Goal: Transaction & Acquisition: Download file/media

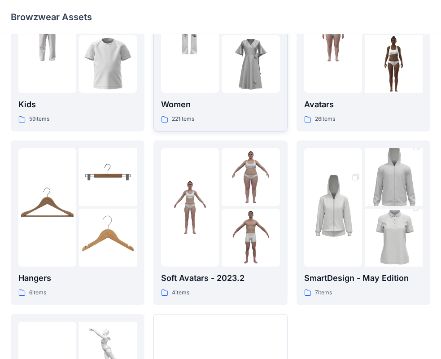
scroll to position [223, 0]
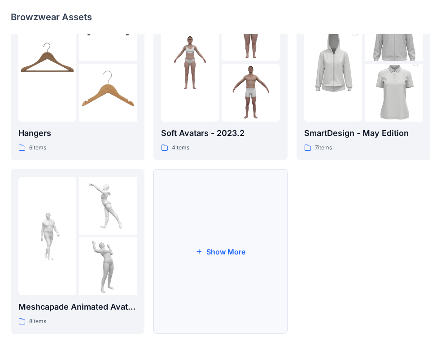
click at [231, 218] on button "Show More" at bounding box center [220, 251] width 134 height 165
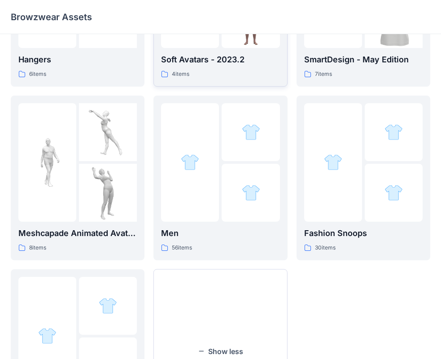
scroll to position [396, 0]
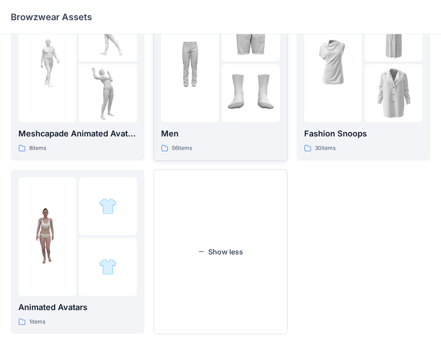
click at [175, 109] on div at bounding box center [190, 63] width 58 height 118
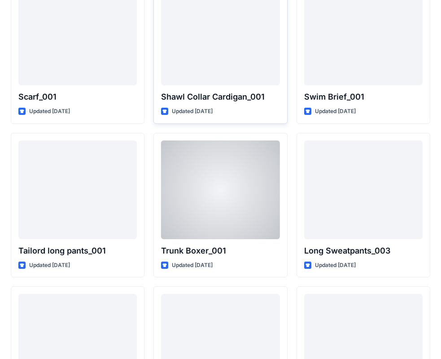
scroll to position [2019, 0]
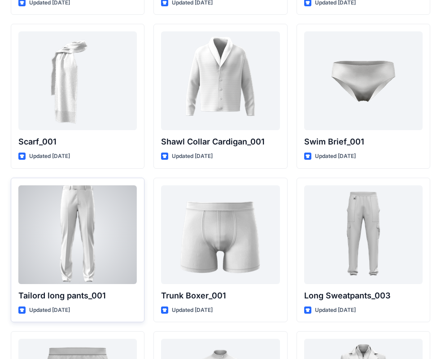
click at [54, 241] on div at bounding box center [77, 234] width 118 height 99
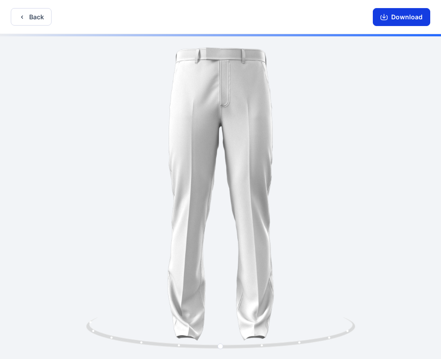
click at [400, 16] on button "Download" at bounding box center [401, 17] width 57 height 18
